Goal: Communication & Community: Answer question/provide support

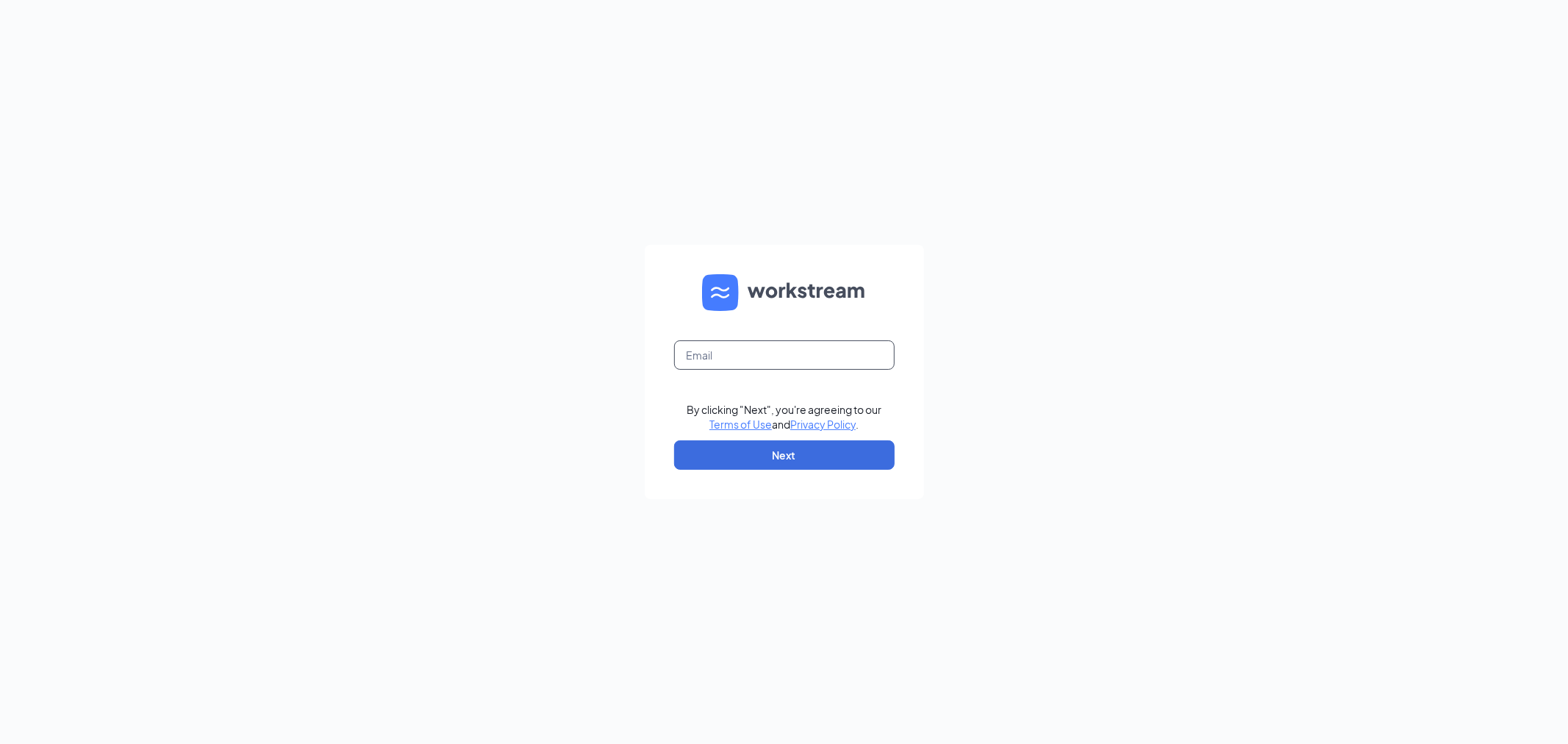
click at [842, 351] on input "text" at bounding box center [784, 355] width 221 height 29
type input "01760@chick-fil-a.com"
click at [793, 451] on button "Next" at bounding box center [784, 455] width 221 height 29
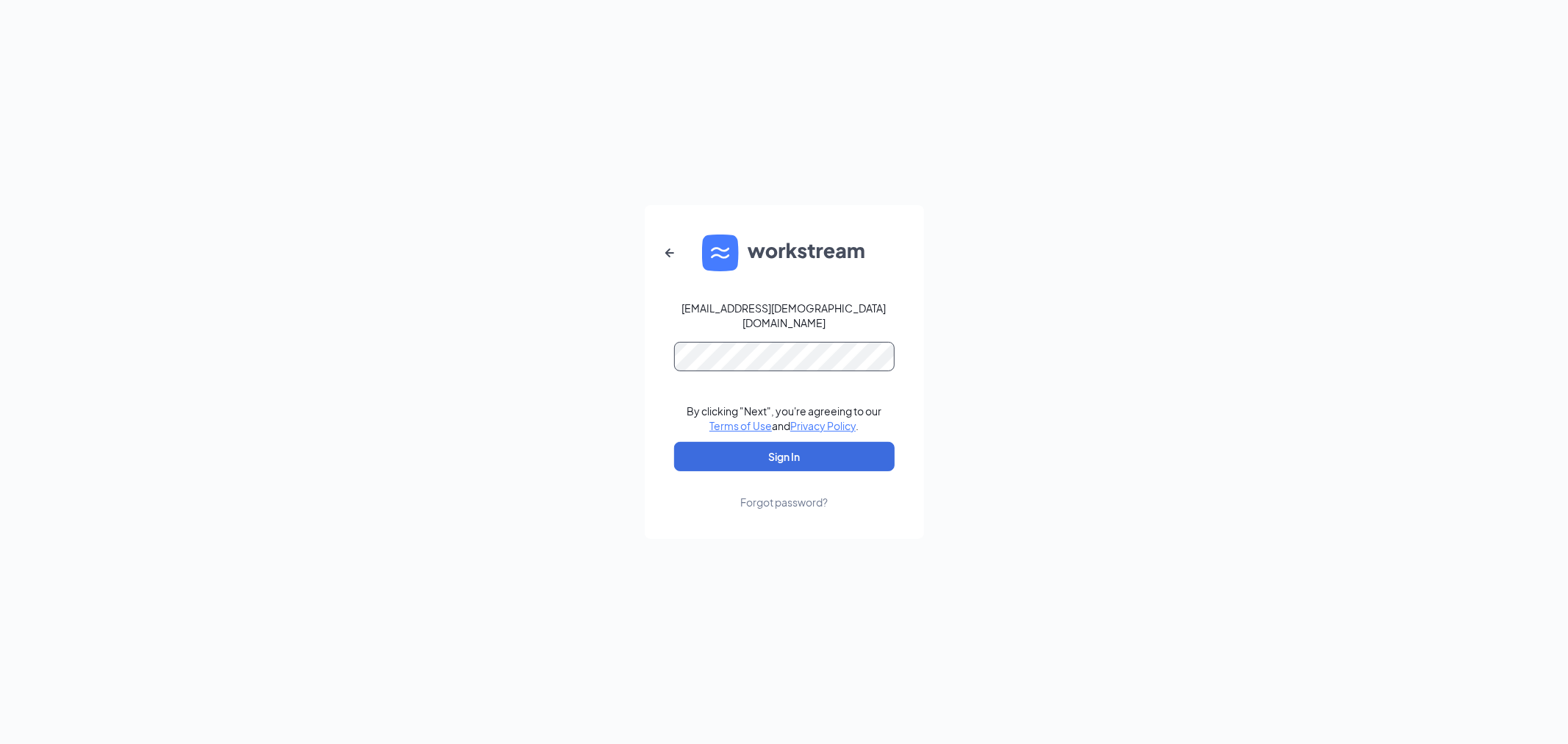
click at [674, 441] on button "Sign In" at bounding box center [784, 456] width 221 height 29
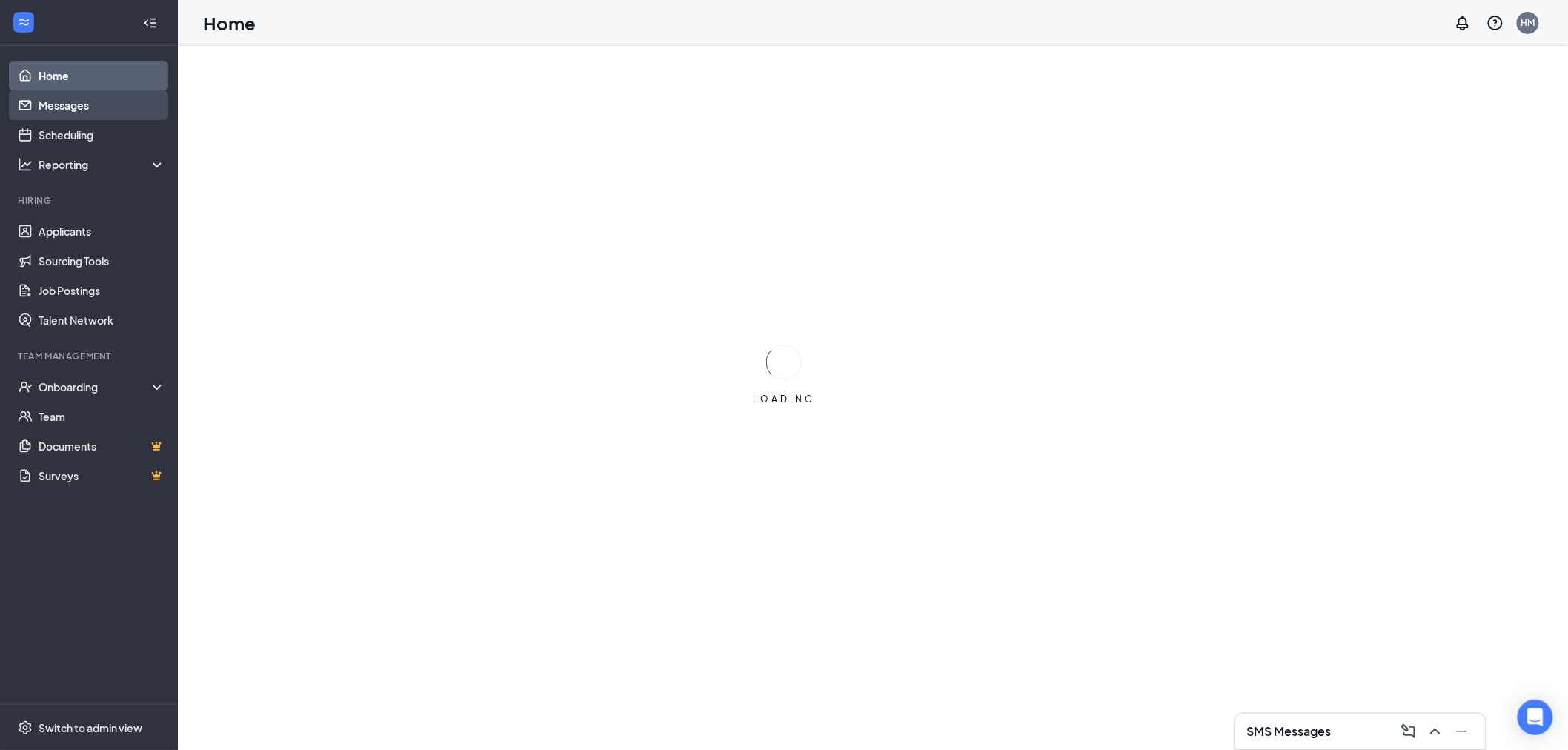
click at [56, 98] on link "Messages" at bounding box center [101, 105] width 126 height 29
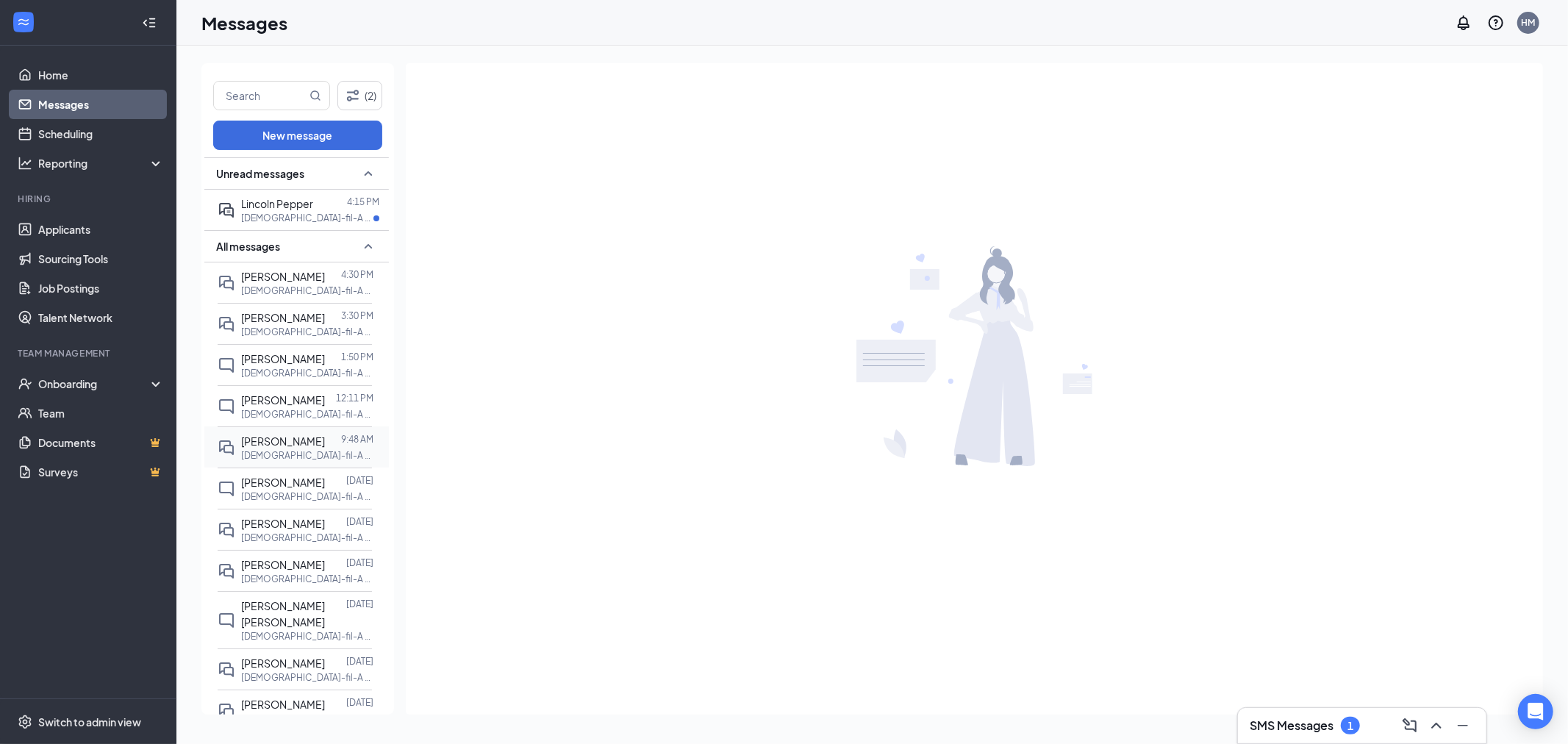
click at [311, 451] on p "[DEMOGRAPHIC_DATA]-fil-A Knightdale Front Counter/Drive Thru Team Member at [GE…" at bounding box center [307, 455] width 132 height 13
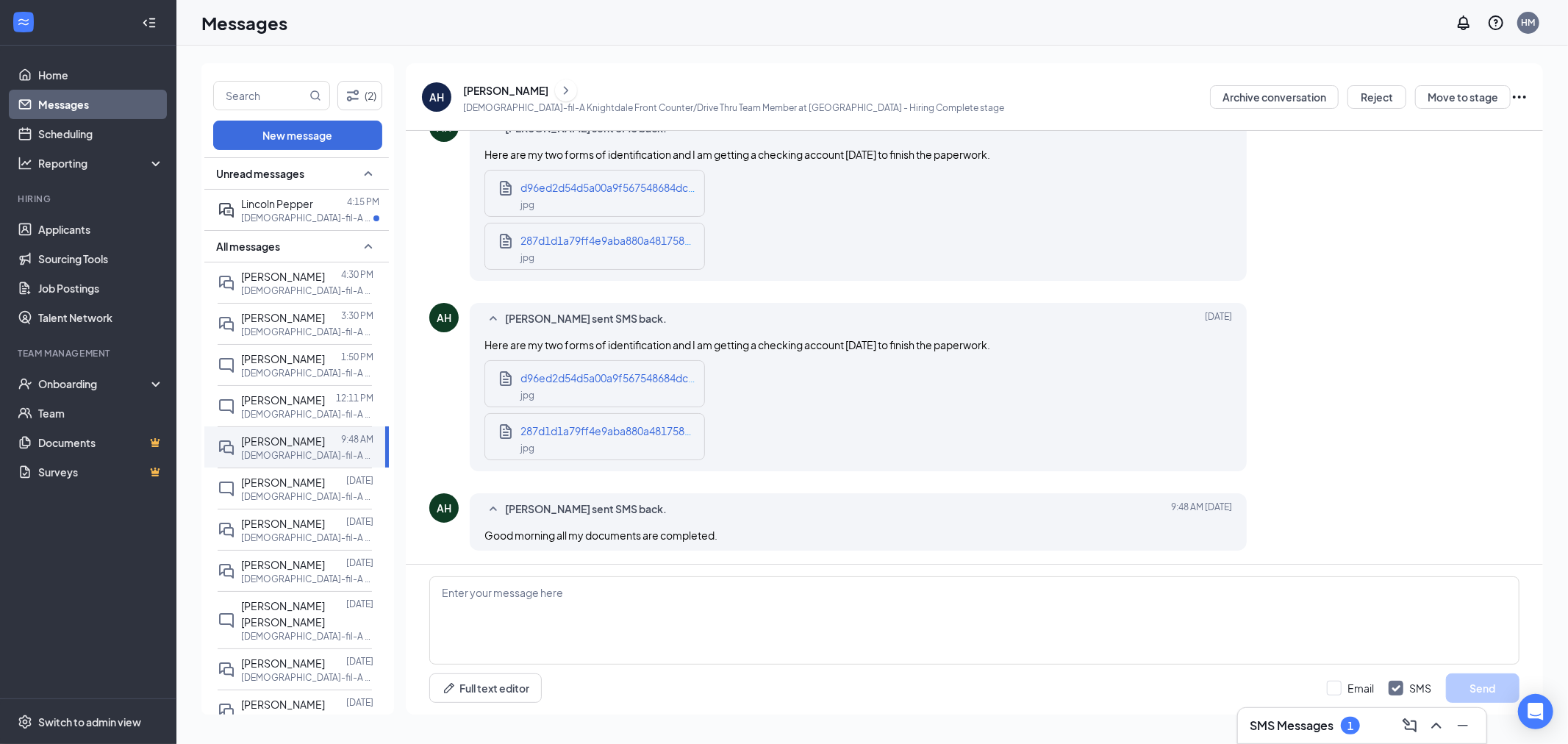
scroll to position [978, 0]
click at [595, 398] on div "jpg" at bounding box center [609, 394] width 176 height 17
click at [563, 429] on span "287d1d1a79ff4e9aba880a4817586216.jpg" at bounding box center [623, 430] width 205 height 14
click at [711, 611] on textarea at bounding box center [975, 620] width 1091 height 88
click at [911, 651] on textarea at bounding box center [975, 620] width 1091 height 88
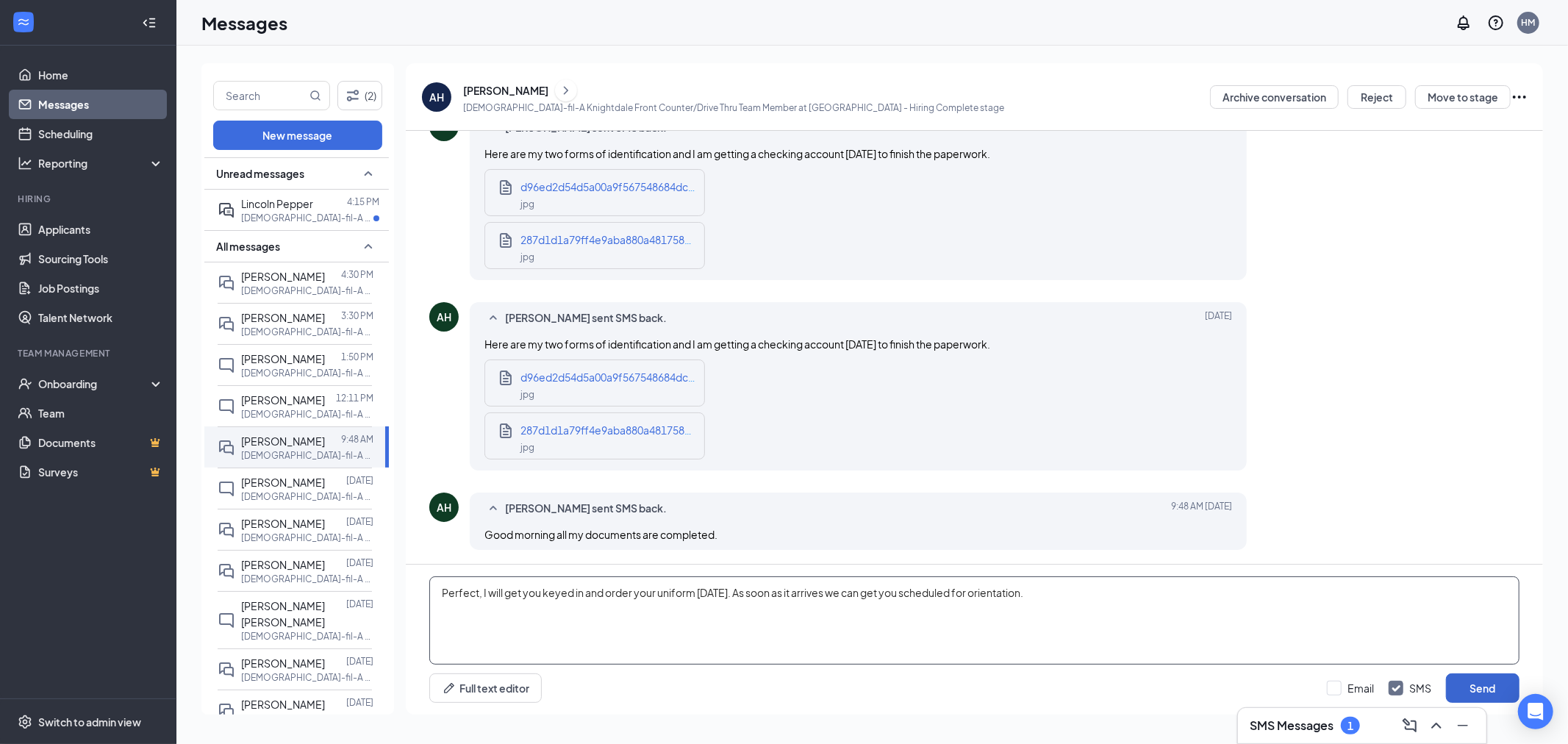
type textarea "Perfect, I will get you keyed in and order your uniform [DATE]. As soon as it a…"
click at [1496, 692] on button "Send" at bounding box center [1483, 688] width 73 height 29
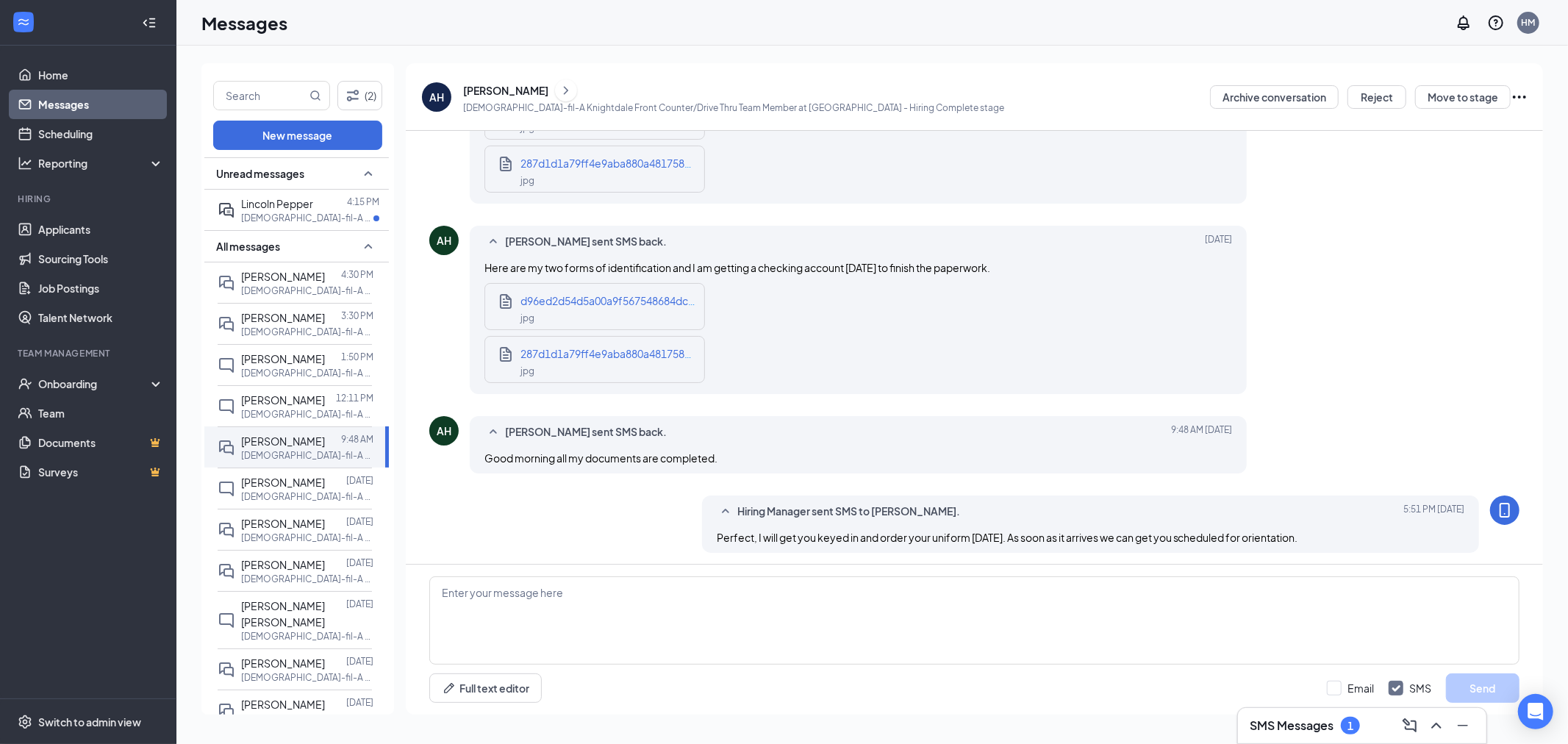
scroll to position [1058, 0]
click at [626, 366] on div "jpg" at bounding box center [609, 366] width 176 height 17
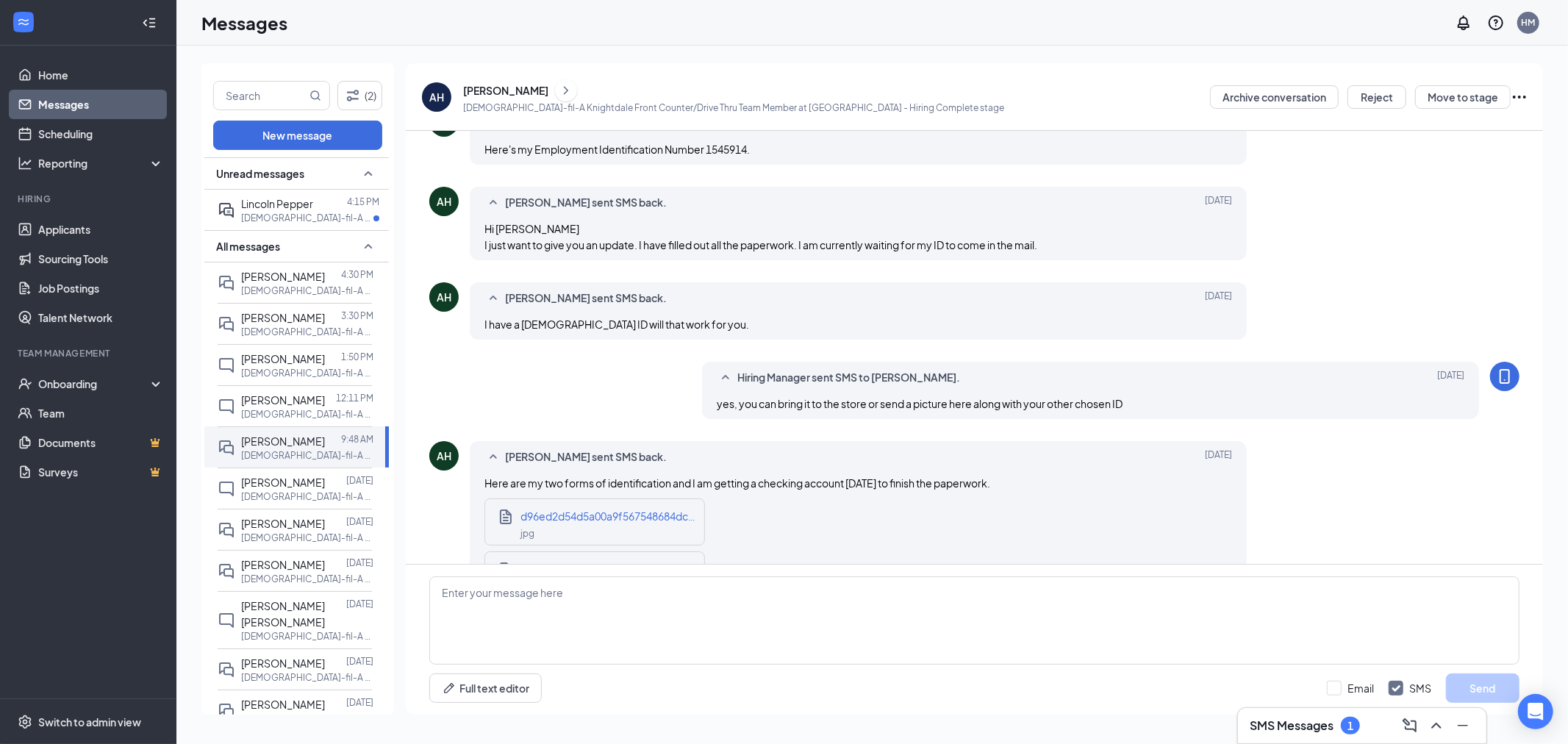
scroll to position [0, 0]
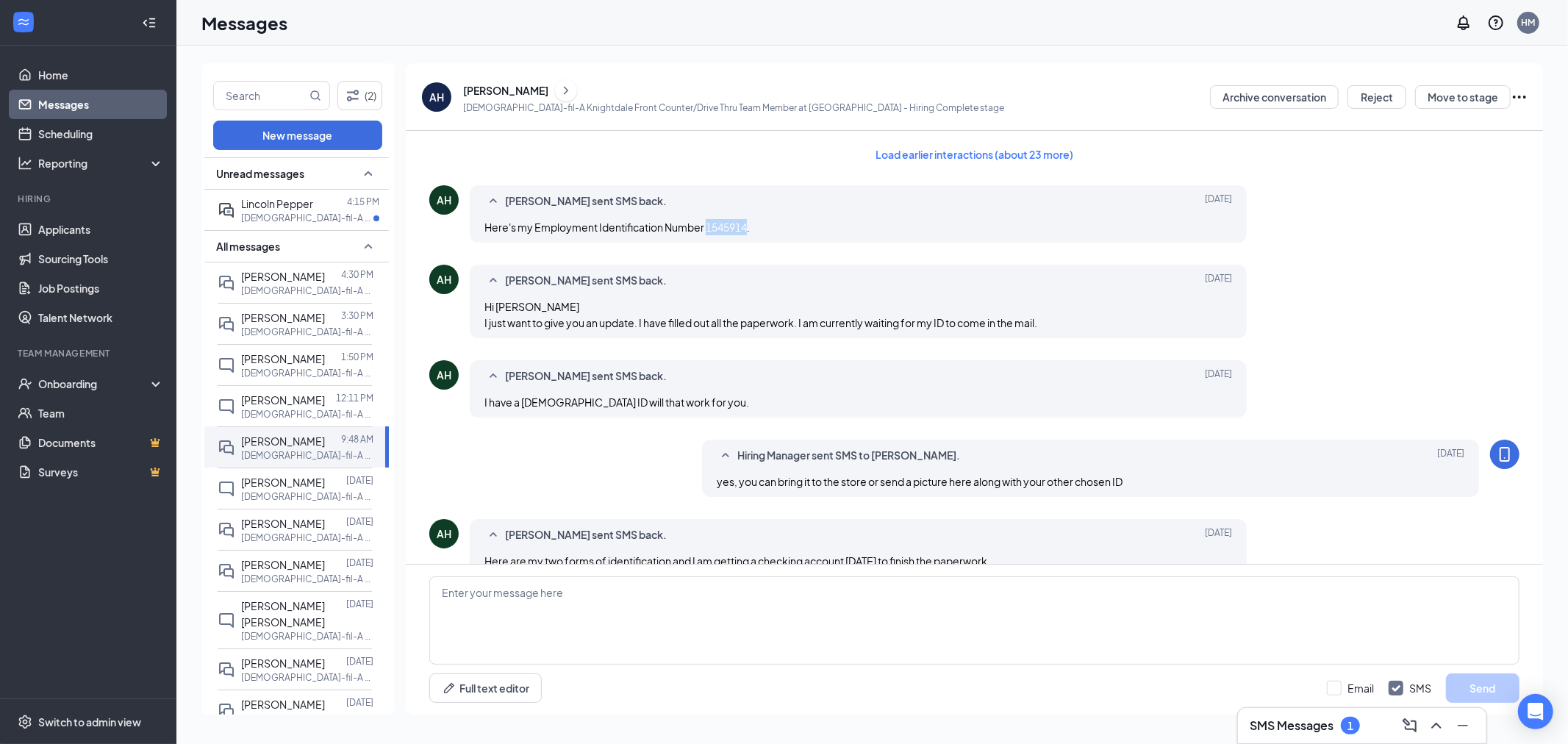
drag, startPoint x: 750, startPoint y: 223, endPoint x: 709, endPoint y: 223, distance: 41.0
click at [709, 223] on span "Here's my Employment Identification Number 1545914." at bounding box center [616, 228] width 265 height 14
copy span "1545914"
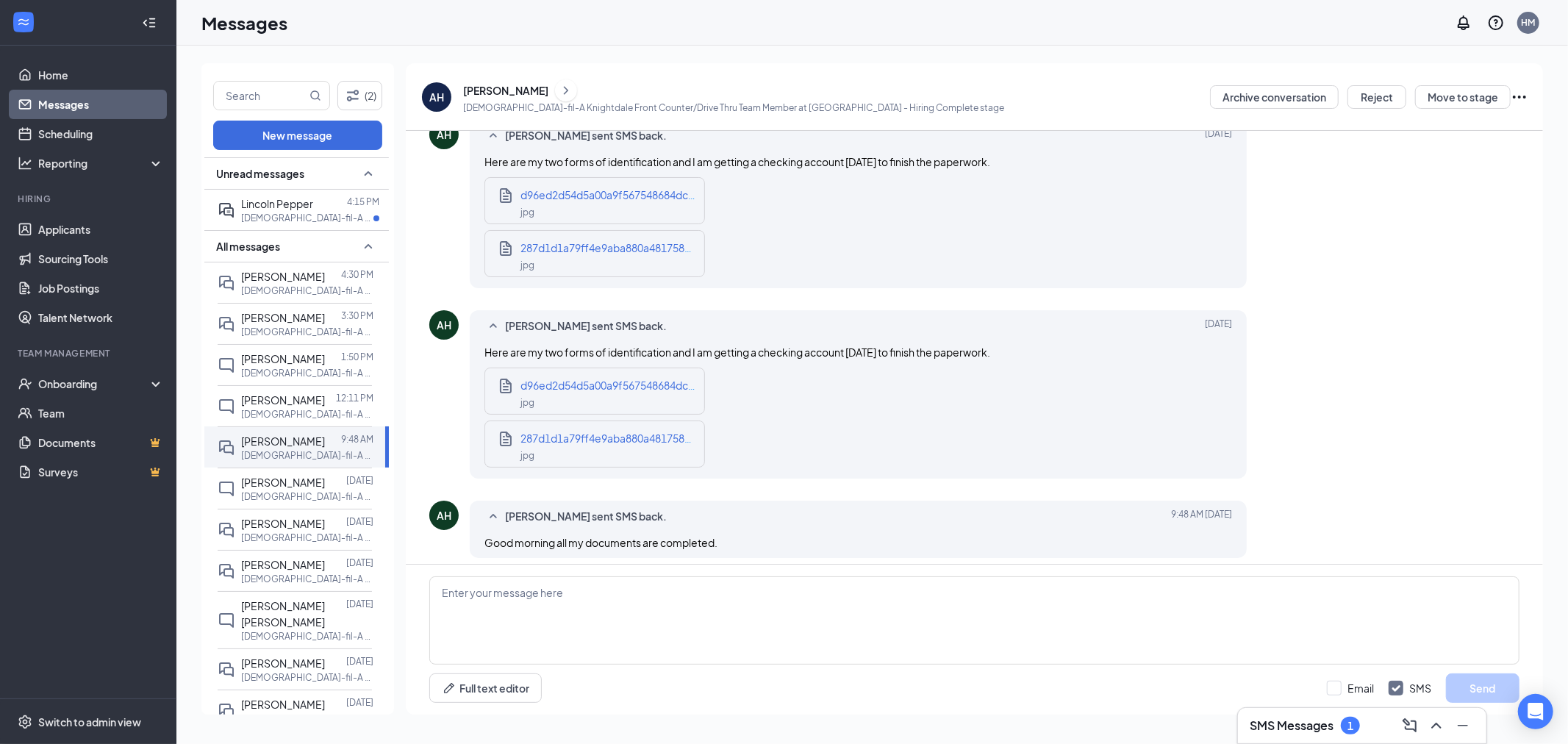
scroll to position [1058, 0]
